Goal: Task Accomplishment & Management: Manage account settings

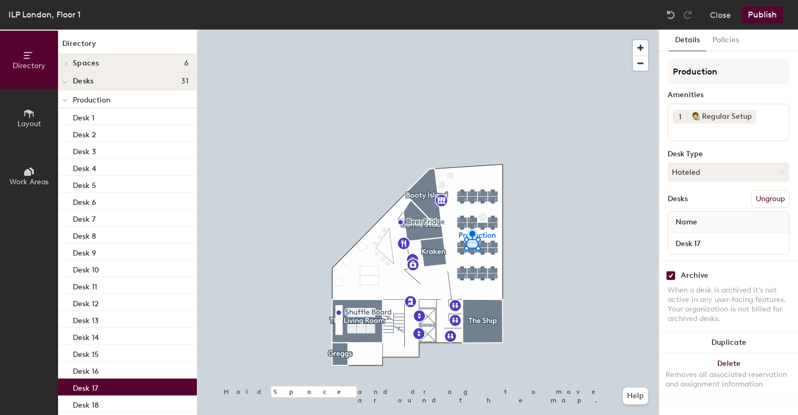
click at [682, 278] on div "Archive" at bounding box center [693, 275] width 27 height 8
click at [664, 276] on div "Archive When a desk is archived it's not active in any user-facing features. Yo…" at bounding box center [728, 298] width 139 height 75
click at [670, 277] on input "checkbox" at bounding box center [670, 275] width 9 height 9
checkbox input "false"
click at [769, 13] on button "Publish" at bounding box center [762, 14] width 42 height 17
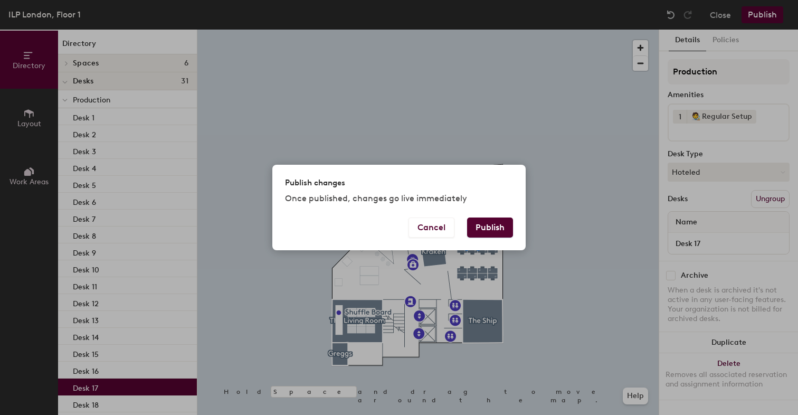
click at [485, 229] on button "Publish" at bounding box center [490, 227] width 46 height 20
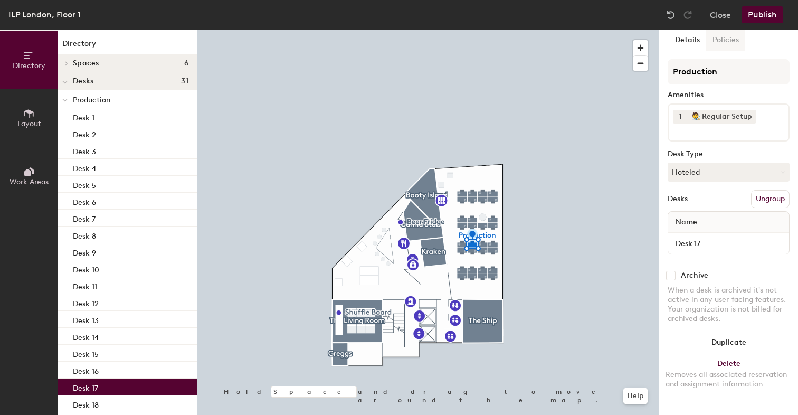
click at [710, 37] on button "Policies" at bounding box center [725, 41] width 39 height 22
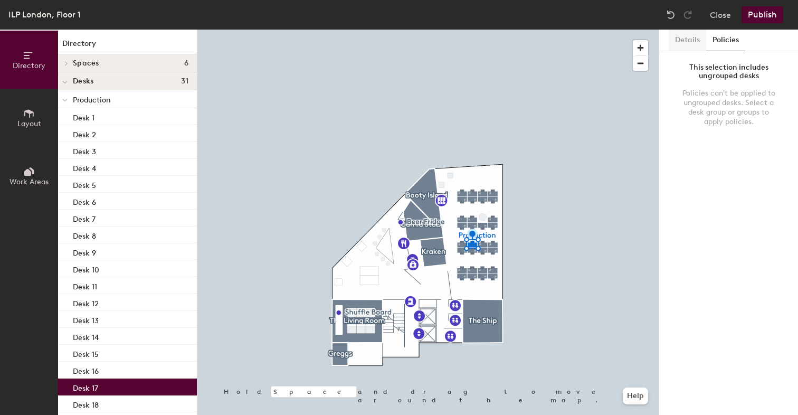
click at [684, 41] on button "Details" at bounding box center [686, 41] width 37 height 22
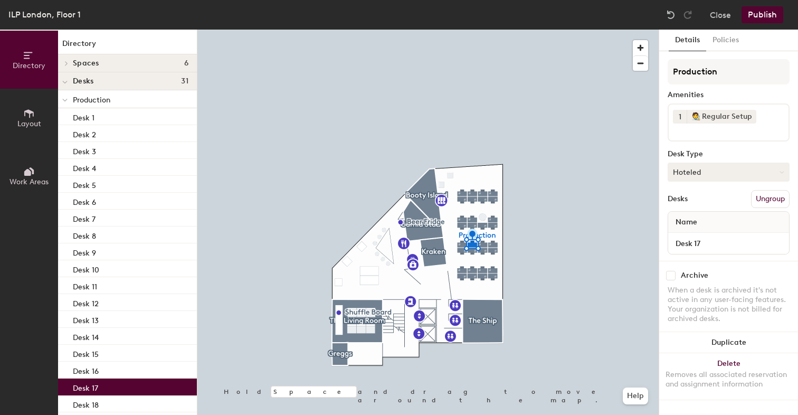
click at [706, 177] on button "Hoteled" at bounding box center [728, 171] width 122 height 19
click at [699, 235] on div "Hoteled" at bounding box center [720, 236] width 105 height 16
click at [759, 11] on button "Publish" at bounding box center [762, 14] width 42 height 17
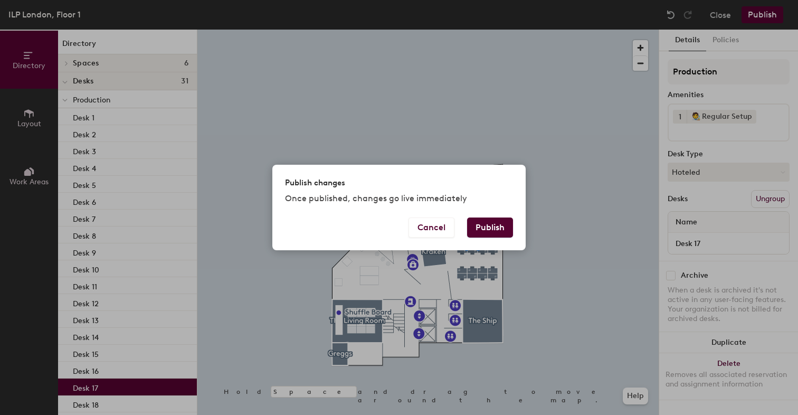
click at [492, 232] on button "Publish" at bounding box center [490, 227] width 46 height 20
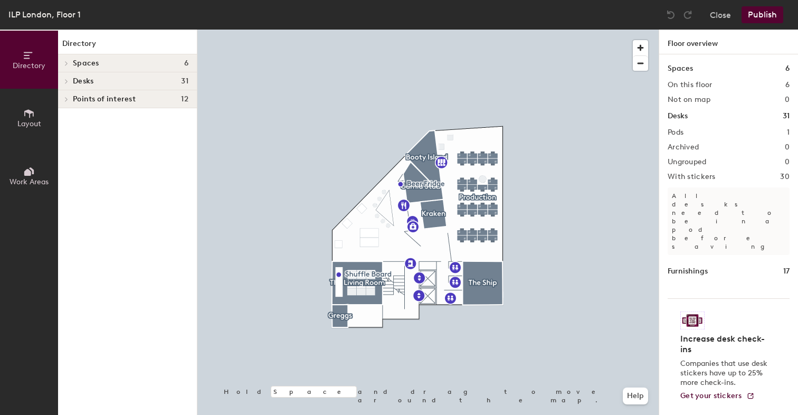
click at [455, 30] on div at bounding box center [427, 30] width 461 height 0
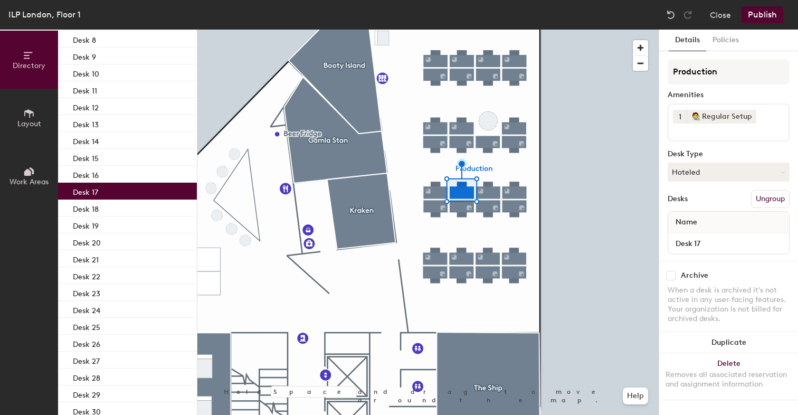
scroll to position [243, 0]
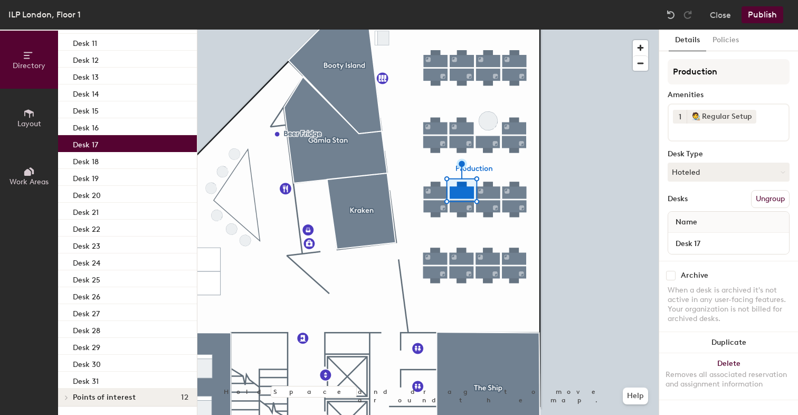
click at [36, 112] on button "Layout" at bounding box center [29, 118] width 58 height 58
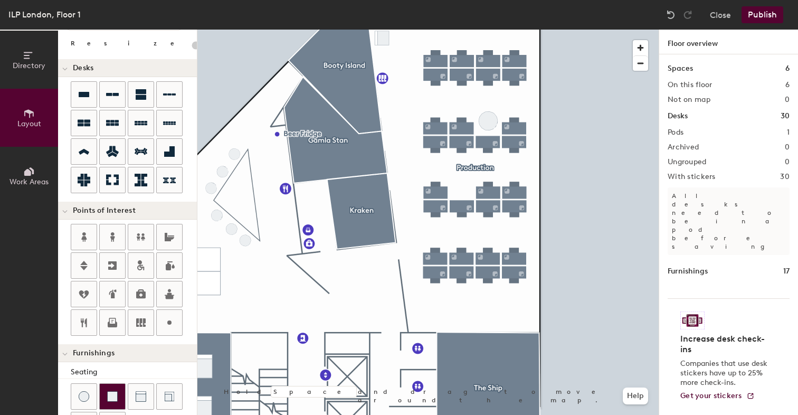
scroll to position [0, 0]
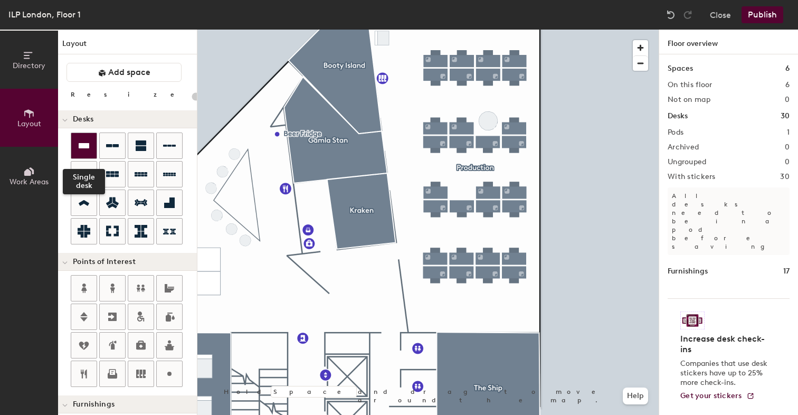
click at [85, 140] on icon at bounding box center [84, 145] width 13 height 13
click at [462, 193] on div "Directory Layout Work Areas Layout Add space Resize Desks Points of Interest Fu…" at bounding box center [399, 222] width 798 height 385
type input "140"
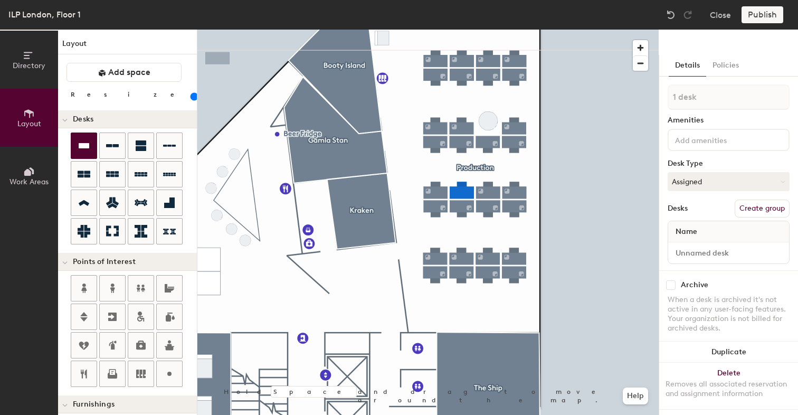
click at [30, 78] on button "Directory" at bounding box center [29, 60] width 58 height 58
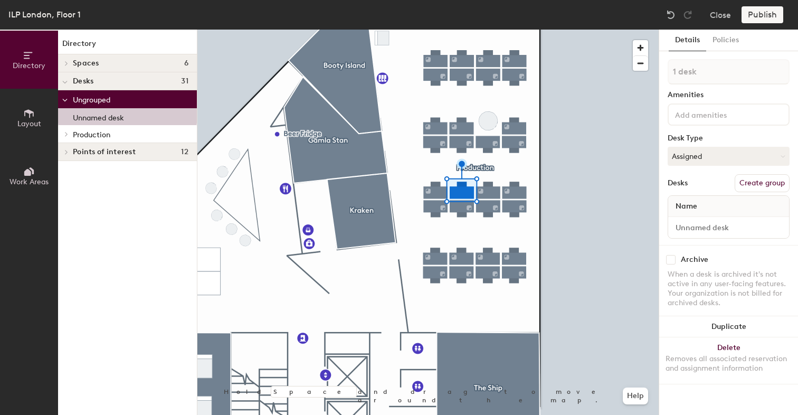
click at [26, 104] on button "Layout" at bounding box center [29, 118] width 58 height 58
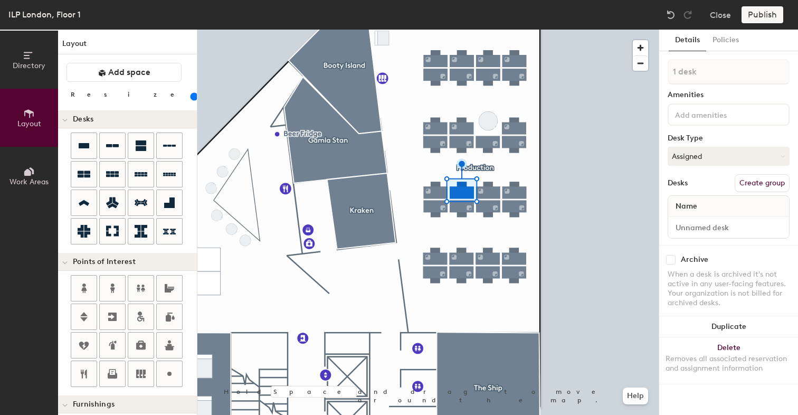
click at [17, 71] on button "Directory" at bounding box center [29, 60] width 58 height 58
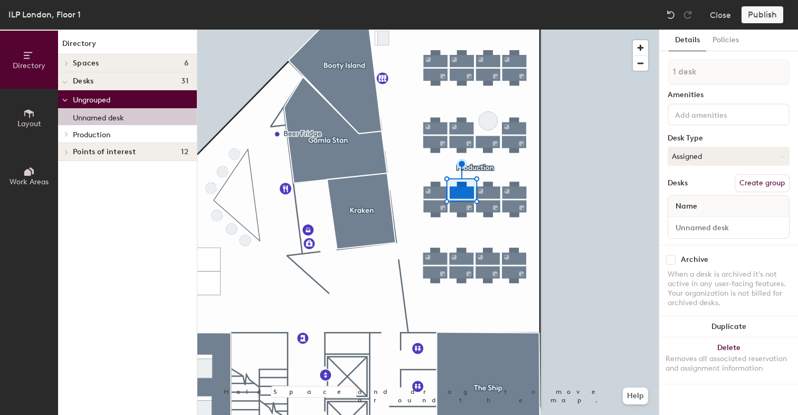
drag, startPoint x: 112, startPoint y: 120, endPoint x: 111, endPoint y: 137, distance: 17.0
click at [111, 137] on div "Ungrouped Unnamed desk Production Desk 1 Desk 2 Desk 3 Desk 4 Desk 5 Desk 6 Des…" at bounding box center [127, 116] width 139 height 53
click at [726, 237] on div at bounding box center [728, 227] width 121 height 21
click at [726, 228] on input at bounding box center [728, 227] width 117 height 15
type input "Desk 17"
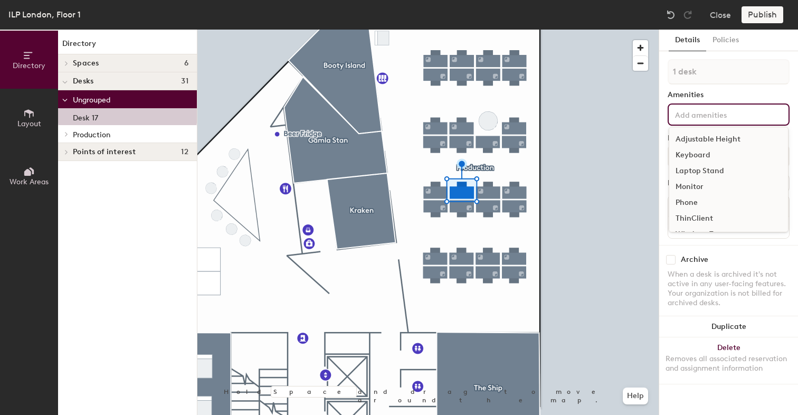
click at [699, 122] on div "Adjustable Height Keyboard Laptop Stand Monitor Phone ThinClient Windows Tower …" at bounding box center [728, 114] width 122 height 22
click at [712, 223] on div "🧑‍🎨 Regular Setup" at bounding box center [728, 220] width 119 height 16
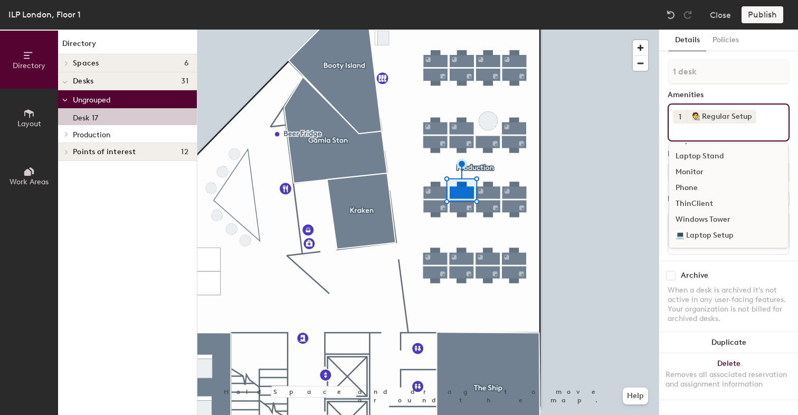
scroll to position [31, 0]
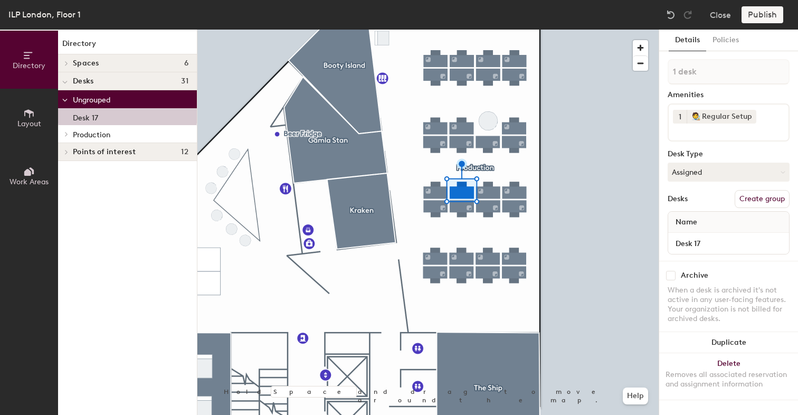
click at [706, 273] on div "Archive" at bounding box center [693, 275] width 27 height 8
click at [763, 16] on div "Publish" at bounding box center [765, 14] width 48 height 17
click at [756, 16] on div "Publish" at bounding box center [765, 14] width 48 height 17
click at [103, 121] on div "Desk 17" at bounding box center [127, 116] width 139 height 17
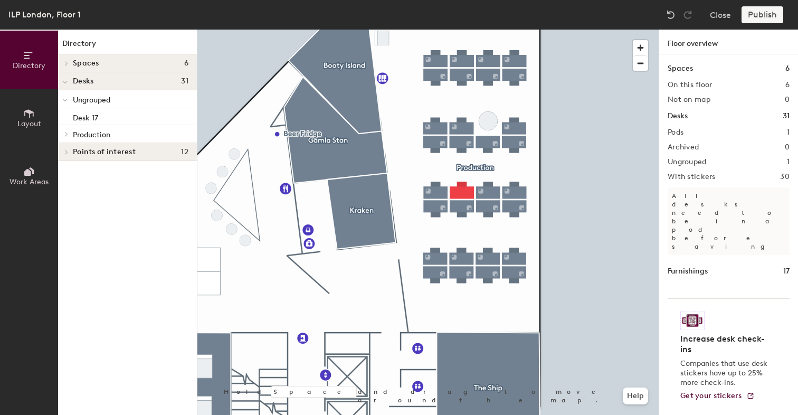
click at [465, 30] on div at bounding box center [427, 30] width 461 height 0
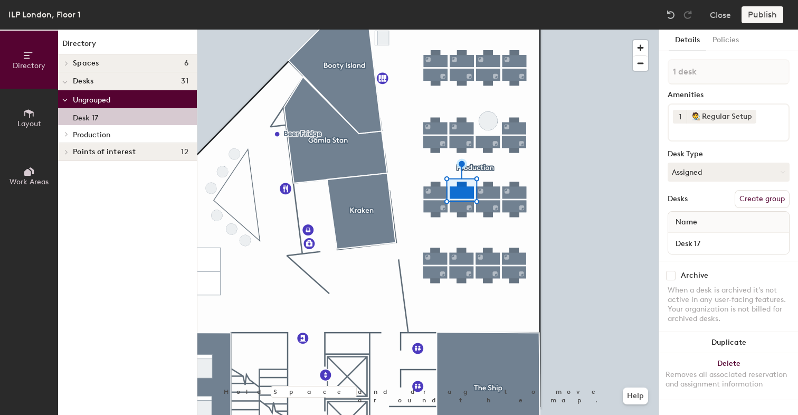
click at [81, 118] on p "Desk 17" at bounding box center [85, 116] width 25 height 12
click at [67, 130] on div at bounding box center [65, 133] width 14 height 17
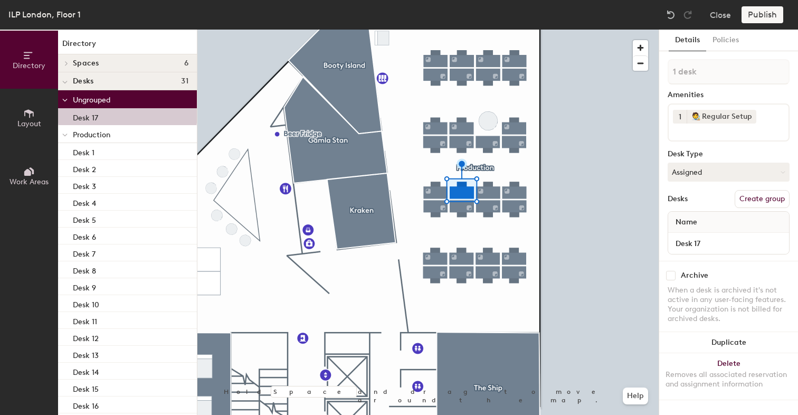
drag, startPoint x: 95, startPoint y: 117, endPoint x: 95, endPoint y: 136, distance: 18.5
click at [95, 136] on div "Ungrouped Desk 17 Production Desk 1 Desk 2 Desk 3 Desk 4 Desk 5 Desk 6 Desk 7 D…" at bounding box center [127, 369] width 139 height 559
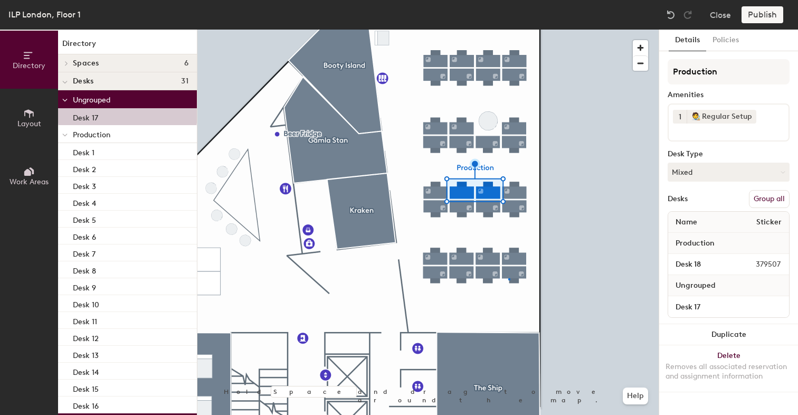
click at [508, 30] on div at bounding box center [427, 30] width 461 height 0
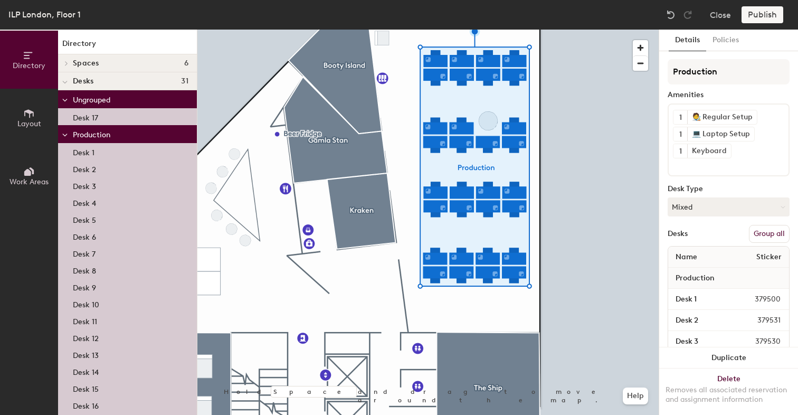
click at [761, 233] on button "Group all" at bounding box center [769, 234] width 41 height 18
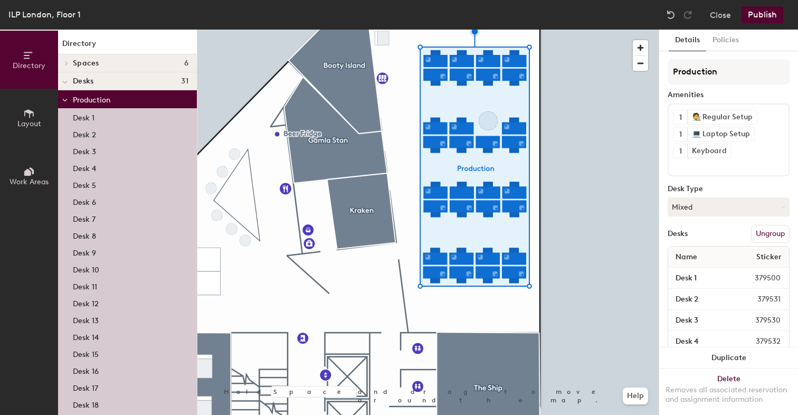
click at [762, 23] on div "ILP London, Floor 1 Close Publish" at bounding box center [399, 15] width 798 height 30
click at [761, 16] on button "Publish" at bounding box center [762, 14] width 42 height 17
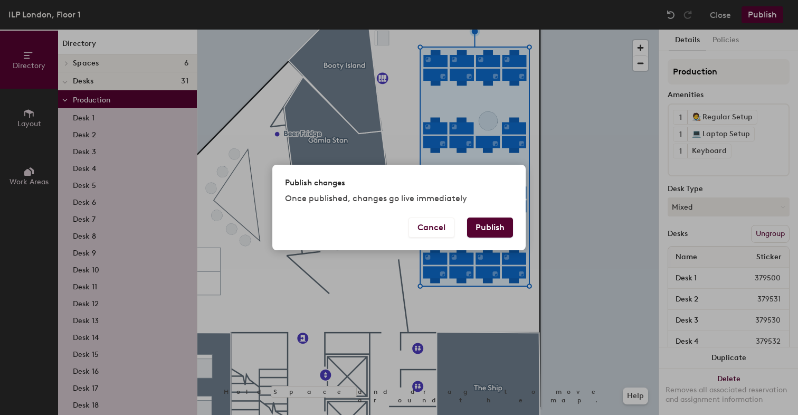
click at [476, 231] on button "Publish" at bounding box center [490, 227] width 46 height 20
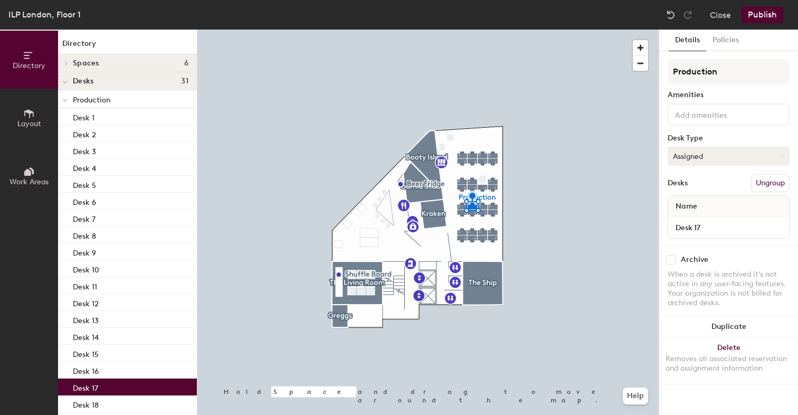
click at [726, 153] on button "Assigned" at bounding box center [728, 156] width 122 height 19
click at [709, 218] on div "Hoteled" at bounding box center [720, 221] width 105 height 16
click at [769, 20] on button "Publish" at bounding box center [762, 14] width 42 height 17
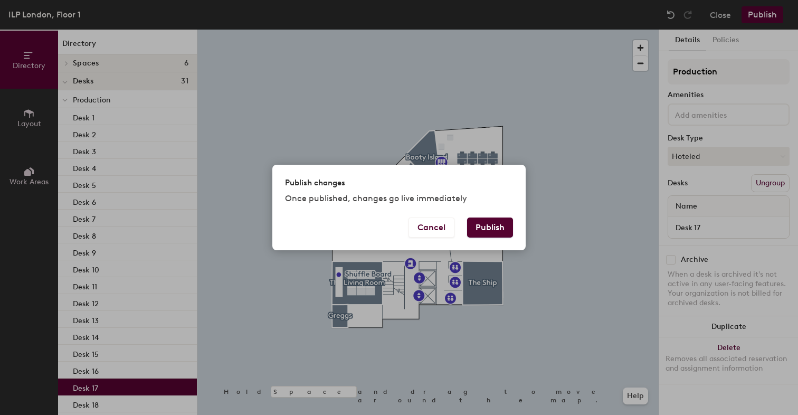
click at [494, 235] on button "Publish" at bounding box center [490, 227] width 46 height 20
